Goal: Register for event/course

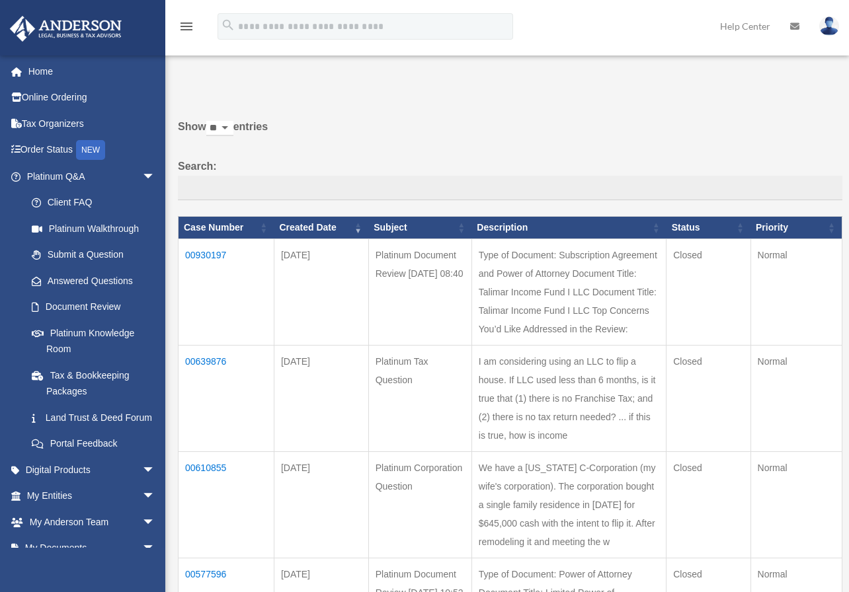
scroll to position [111, 0]
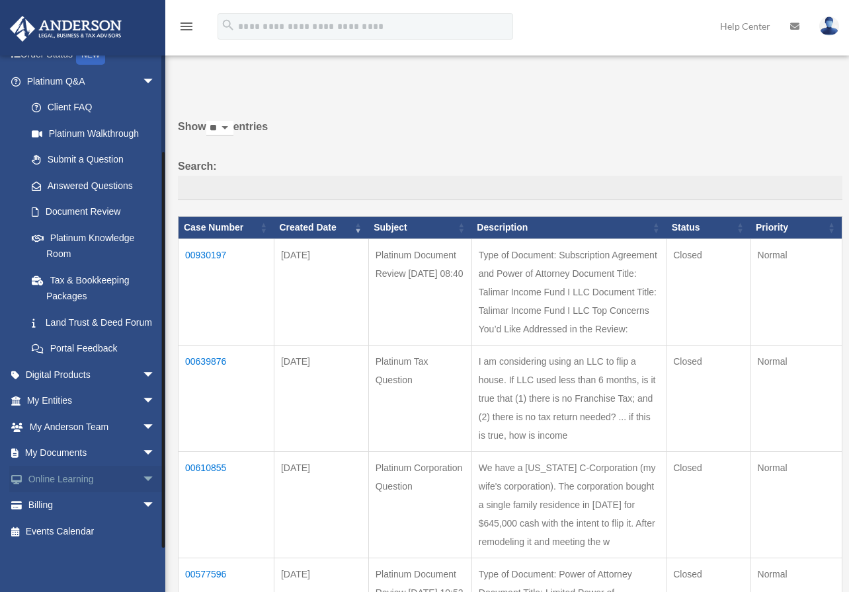
click at [142, 478] on span "arrow_drop_down" at bounding box center [155, 479] width 26 height 27
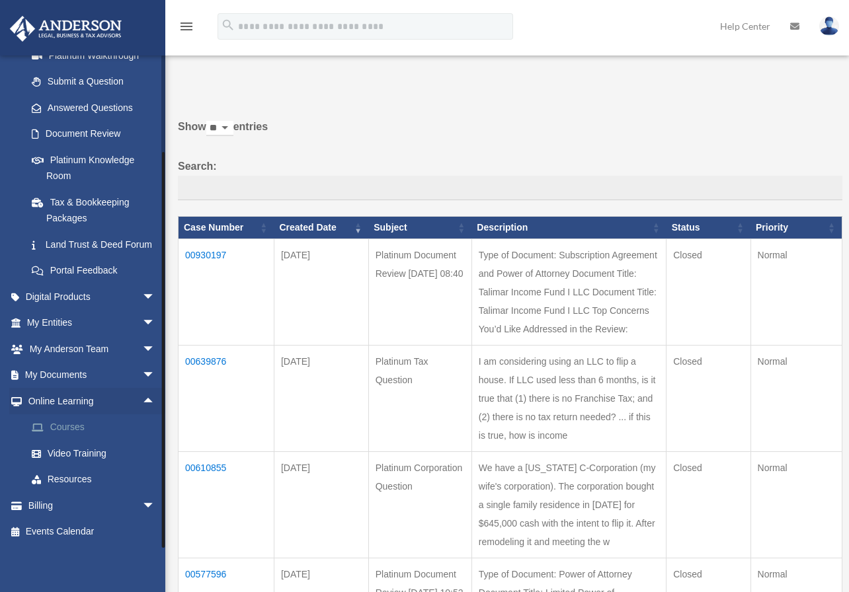
scroll to position [1, 0]
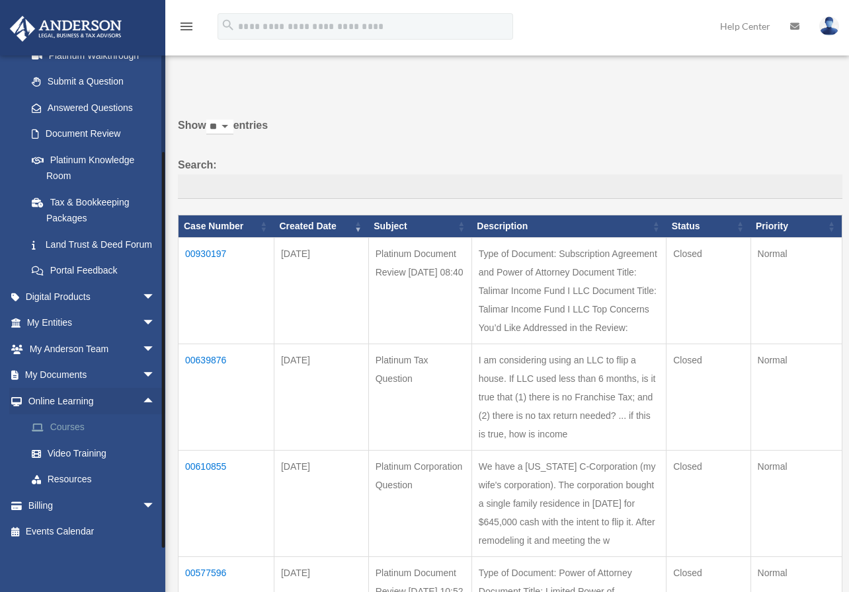
click at [79, 426] on link "Courses" at bounding box center [97, 427] width 157 height 26
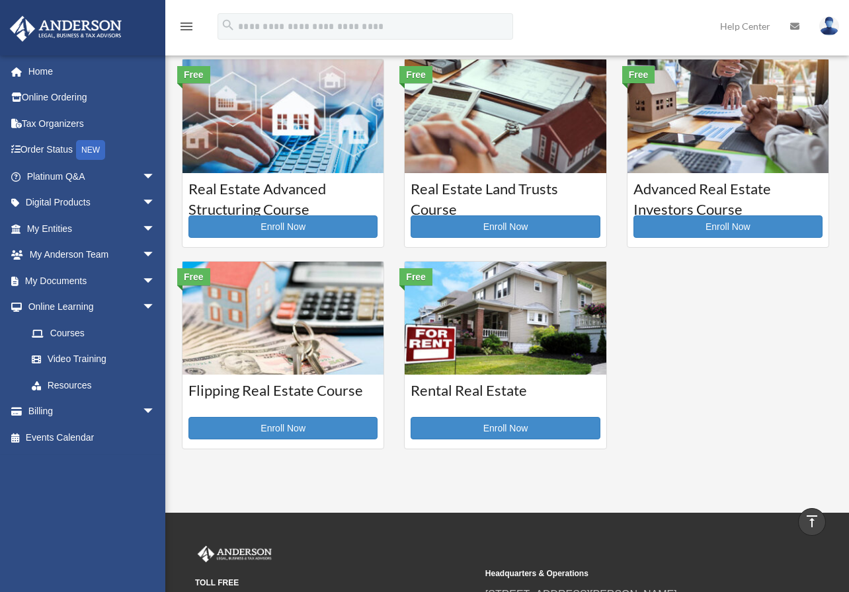
scroll to position [198, 0]
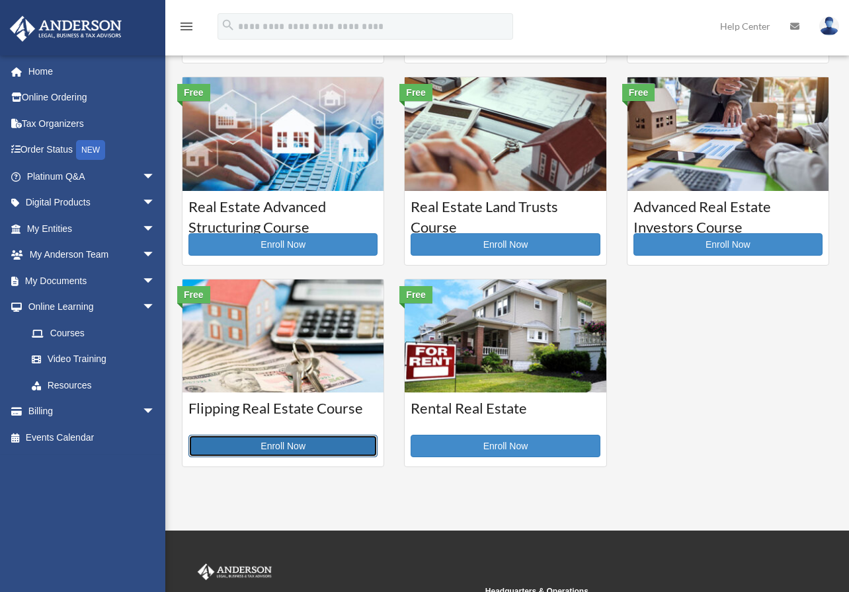
click at [280, 450] on link "Enroll Now" at bounding box center [282, 446] width 189 height 22
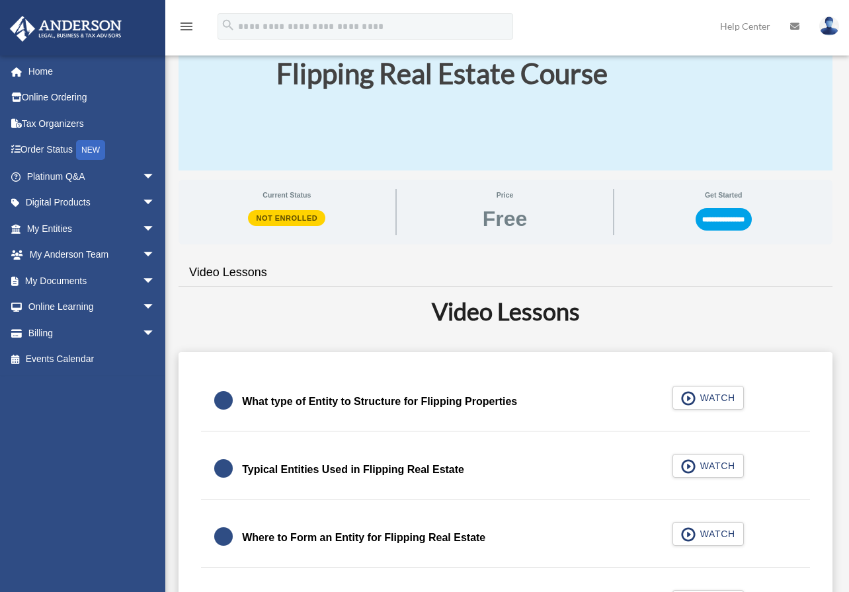
scroll to position [86, 0]
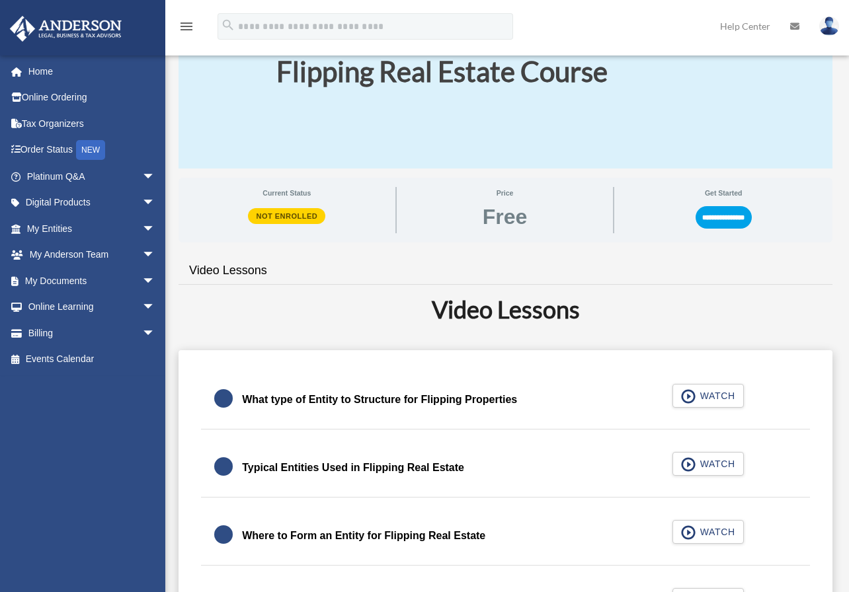
click at [704, 403] on div "What type of Entity to Structure for Flipping Properties WATCH" at bounding box center [505, 400] width 641 height 59
click at [705, 397] on div "What type of Entity to Structure for Flipping Properties WATCH" at bounding box center [505, 400] width 641 height 59
click at [691, 399] on div "What type of Entity to Structure for Flipping Properties WATCH" at bounding box center [505, 400] width 641 height 59
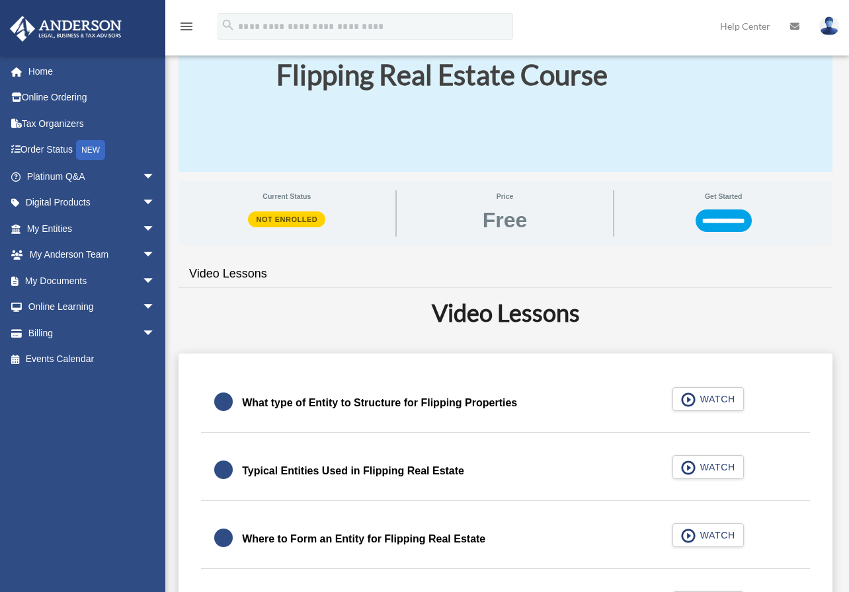
scroll to position [81, 0]
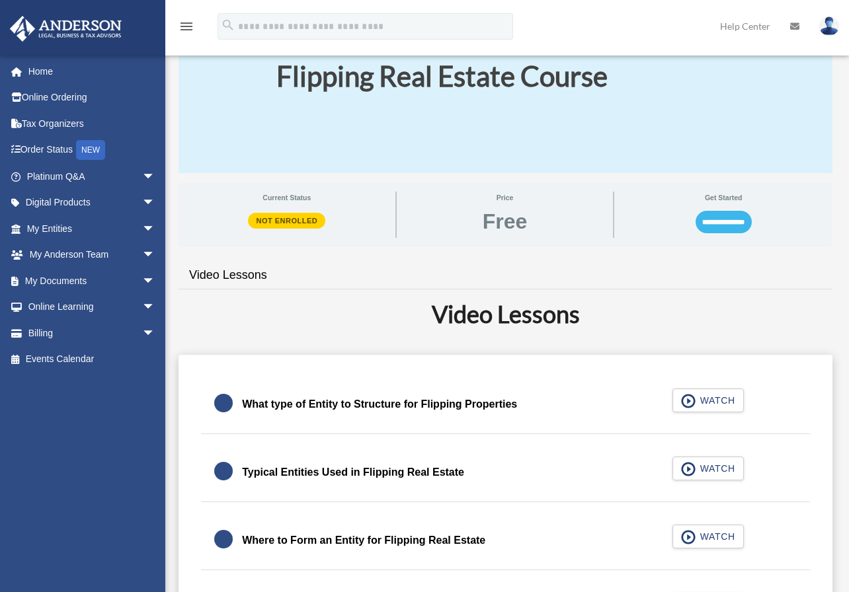
click at [725, 218] on input "**********" at bounding box center [723, 222] width 56 height 22
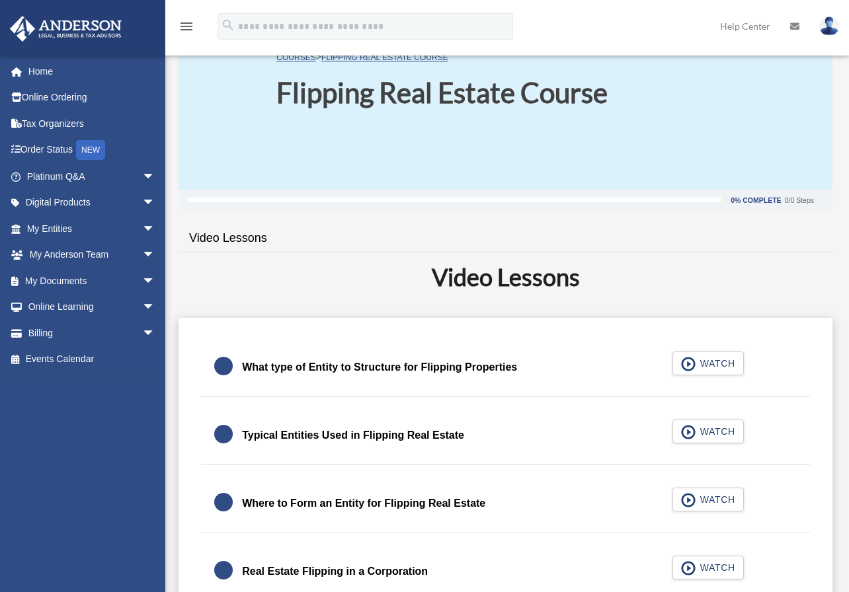
scroll to position [66, 0]
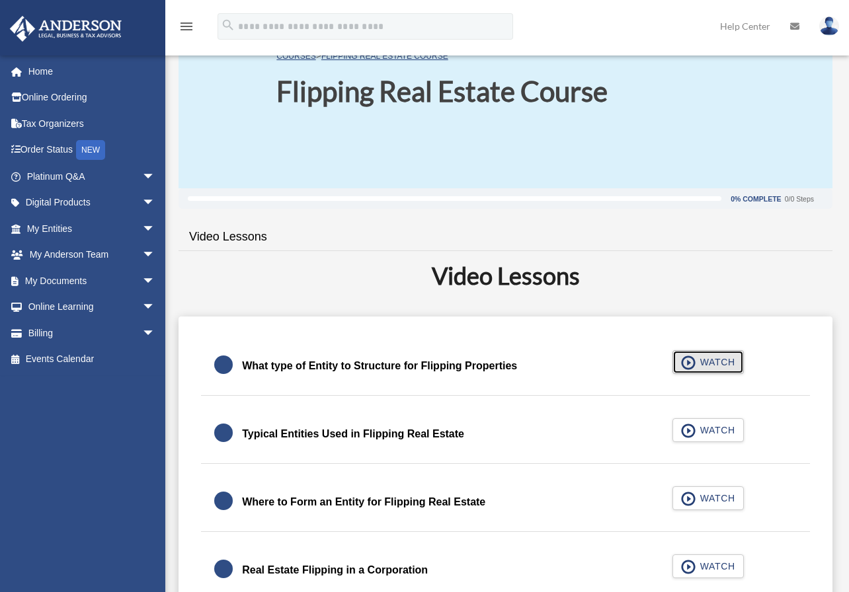
click at [723, 362] on span "WATCH" at bounding box center [715, 362] width 39 height 13
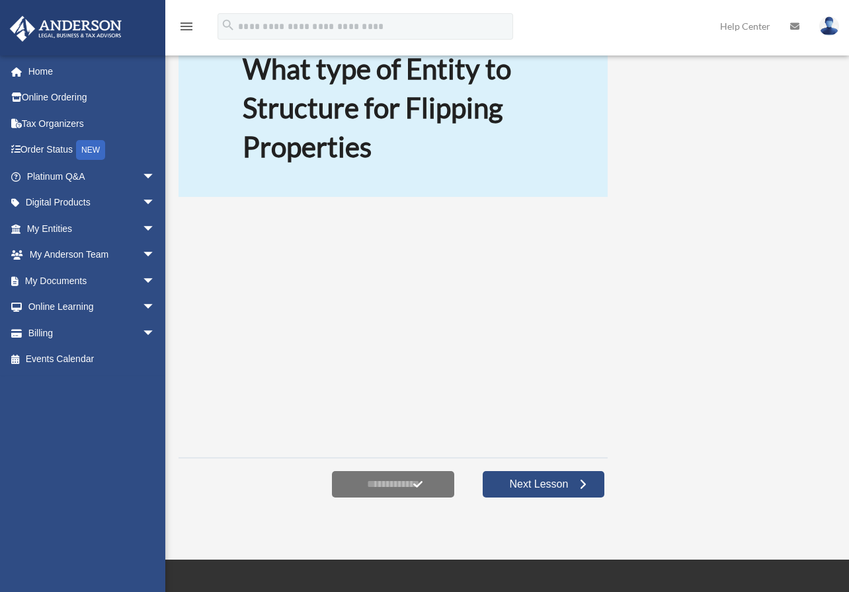
scroll to position [59, 0]
